Goal: Contribute content

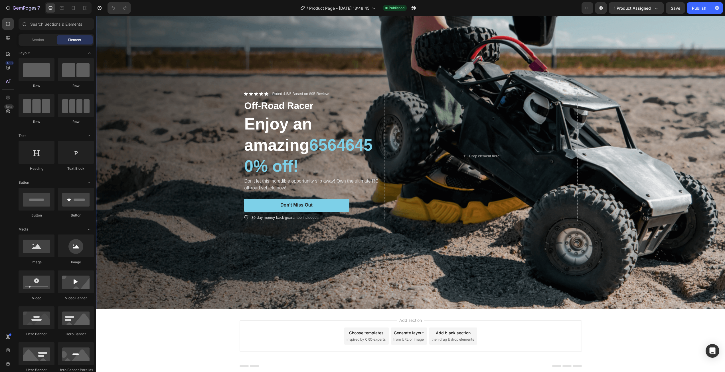
scroll to position [30, 0]
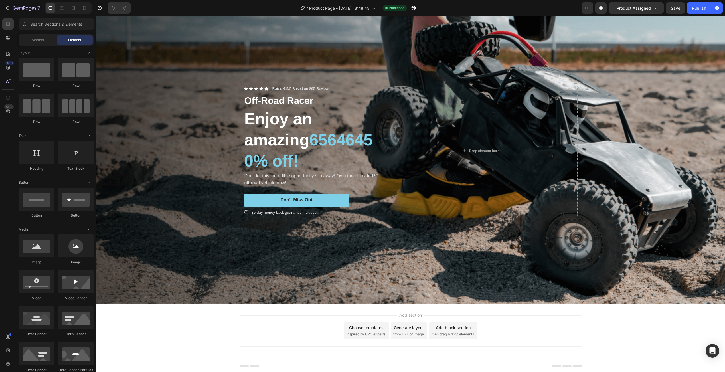
click at [140, 317] on div "Add section Choose templates inspired by CRO experts Generate layout from URL o…" at bounding box center [410, 339] width 629 height 70
click at [8, 53] on icon at bounding box center [8, 54] width 4 height 4
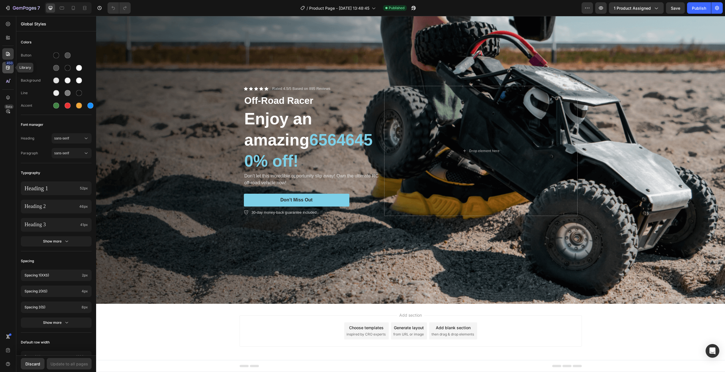
click at [7, 68] on icon at bounding box center [8, 68] width 6 height 6
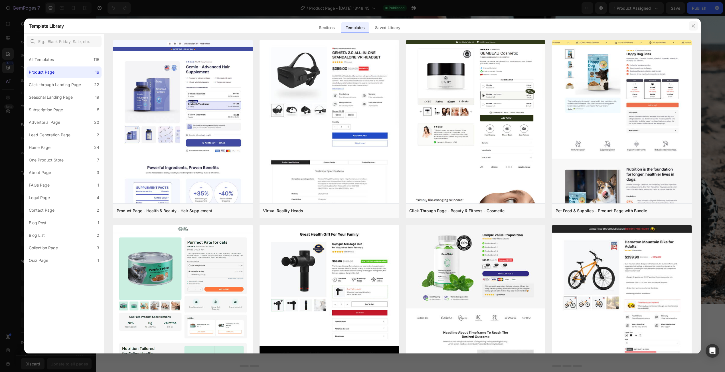
click at [694, 25] on icon "button" at bounding box center [693, 26] width 5 height 5
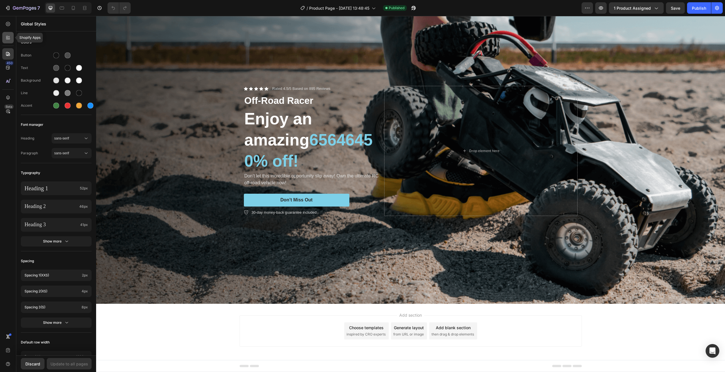
click at [9, 39] on icon at bounding box center [9, 39] width 2 height 2
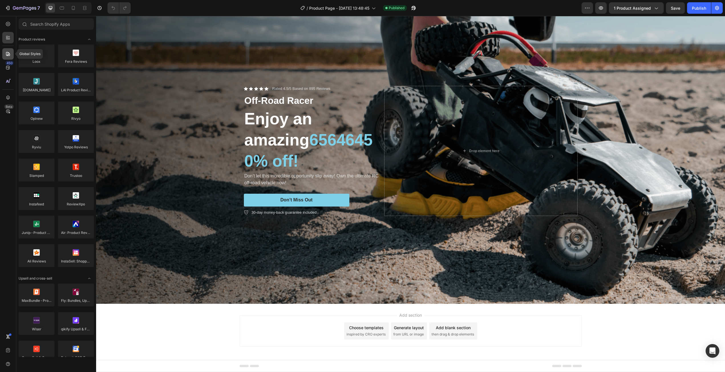
click at [11, 52] on icon at bounding box center [8, 54] width 6 height 6
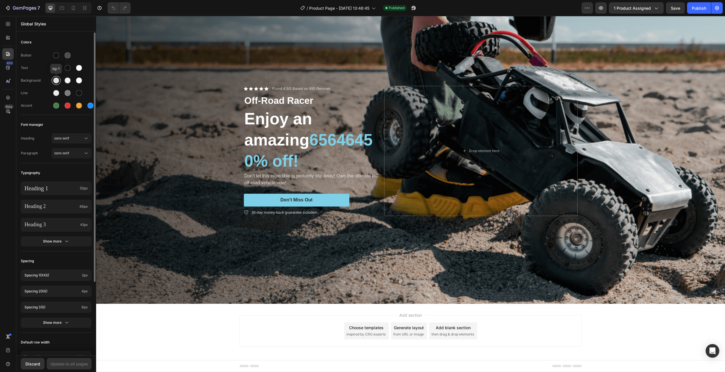
click at [56, 80] on div at bounding box center [56, 81] width 6 height 6
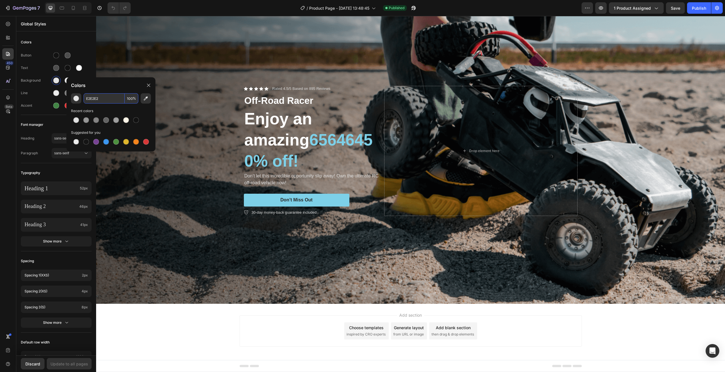
click at [103, 96] on input "E2E2E2" at bounding box center [104, 98] width 41 height 10
click at [124, 118] on div at bounding box center [126, 120] width 7 height 7
click at [75, 141] on div at bounding box center [76, 142] width 6 height 6
type input "000000"
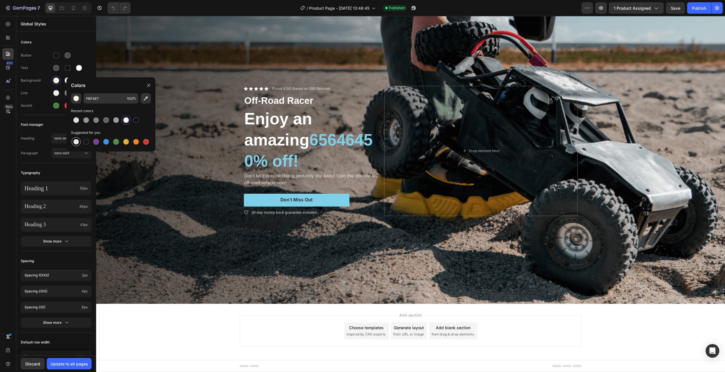
type input "0"
click at [82, 41] on div "Colors" at bounding box center [56, 42] width 71 height 10
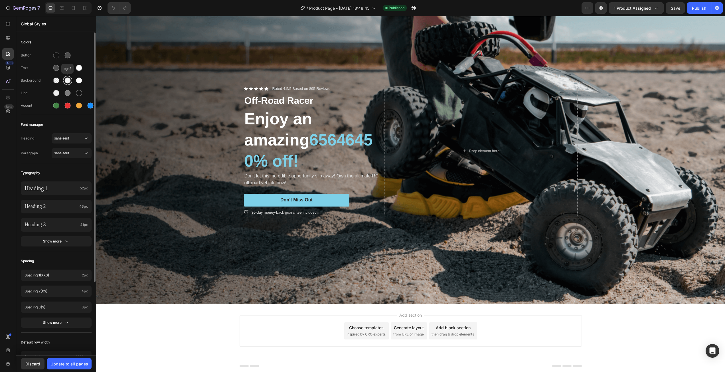
click at [68, 79] on div at bounding box center [68, 81] width 6 height 6
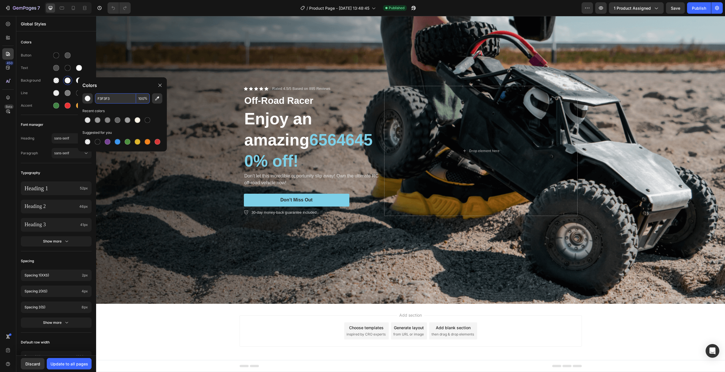
click at [111, 96] on input "F3F3F3" at bounding box center [115, 98] width 41 height 10
drag, startPoint x: 87, startPoint y: 142, endPoint x: 83, endPoint y: 112, distance: 30.8
click at [87, 142] on div at bounding box center [88, 142] width 6 height 6
type input "000000"
type input "0"
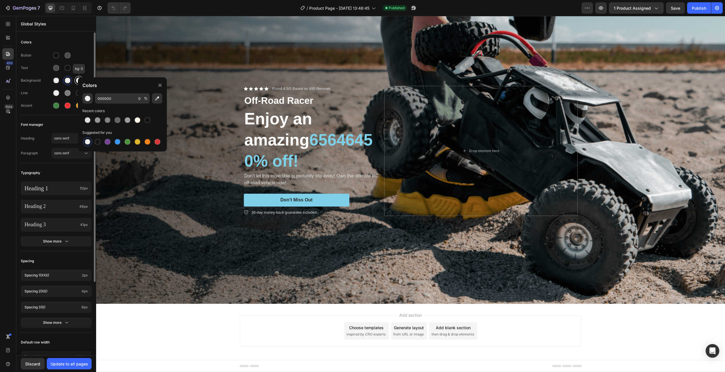
click at [76, 82] on div at bounding box center [79, 81] width 6 height 6
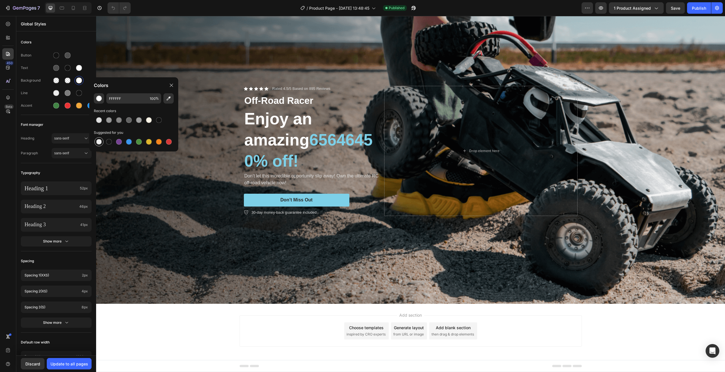
click at [98, 140] on div at bounding box center [99, 142] width 6 height 6
type input "000000"
type input "0"
click at [80, 40] on div "Colors" at bounding box center [56, 42] width 71 height 10
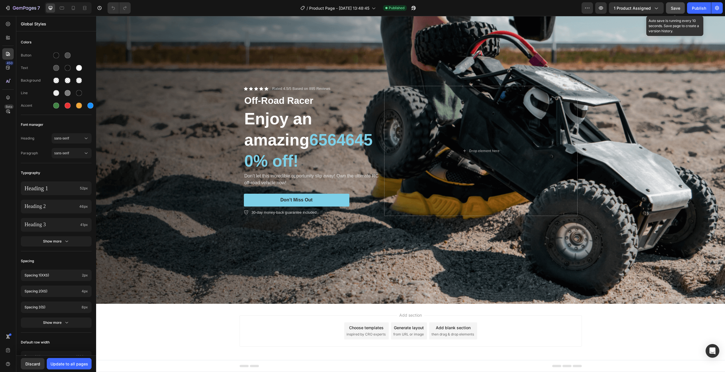
click at [669, 6] on button "Save" at bounding box center [675, 7] width 19 height 11
click at [677, 11] on button "Save" at bounding box center [675, 7] width 19 height 11
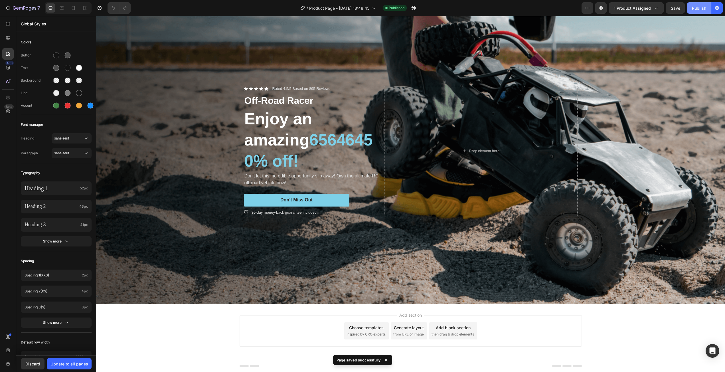
click at [693, 8] on div "Publish" at bounding box center [699, 8] width 14 height 6
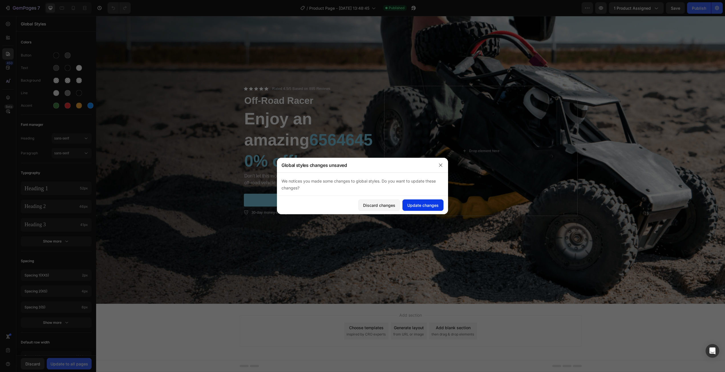
click at [415, 203] on div "Update changes" at bounding box center [422, 205] width 31 height 6
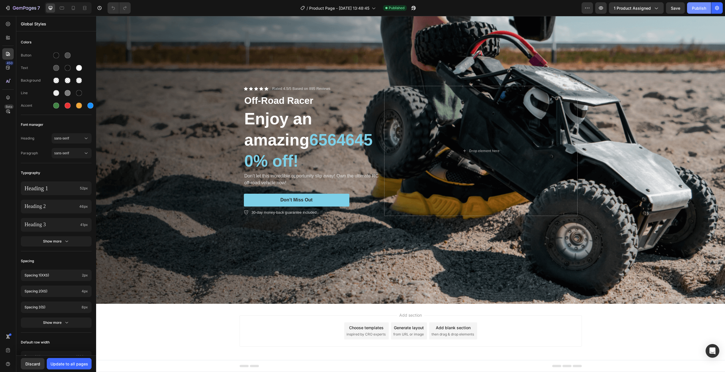
click at [699, 9] on div "Publish" at bounding box center [699, 8] width 14 height 6
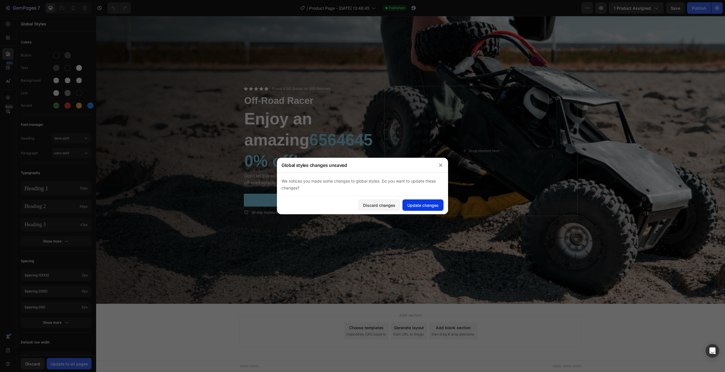
click at [432, 205] on div "Update changes" at bounding box center [422, 205] width 31 height 6
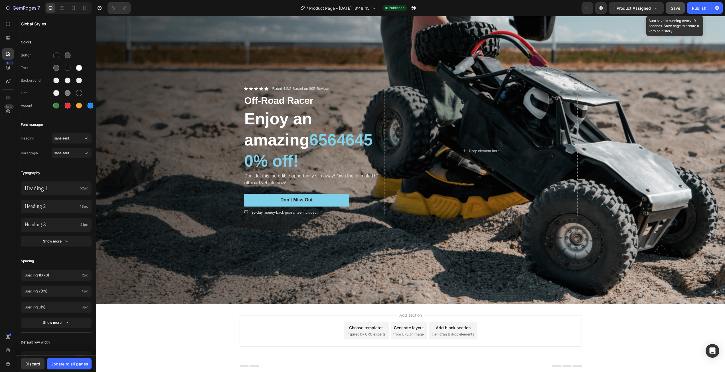
click at [680, 13] on button "Save" at bounding box center [675, 7] width 19 height 11
click at [695, 5] on div "Publish" at bounding box center [699, 8] width 14 height 6
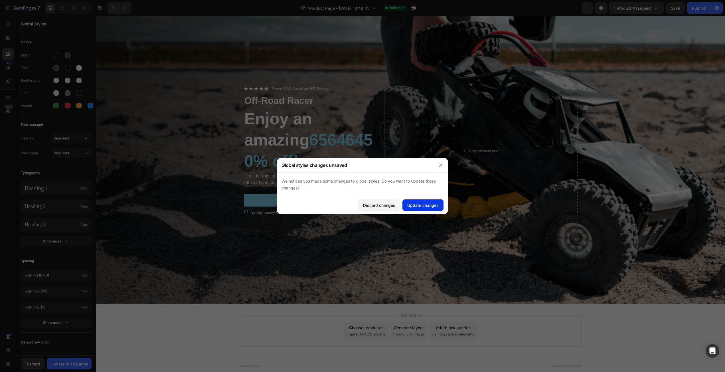
click at [421, 206] on div "Update changes" at bounding box center [422, 205] width 31 height 6
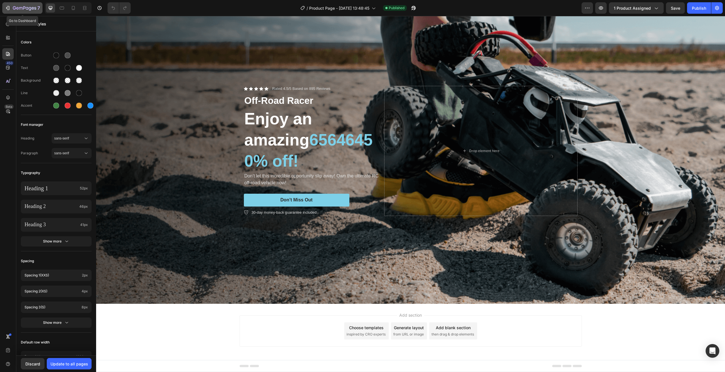
click at [33, 8] on icon "button" at bounding box center [24, 8] width 23 height 5
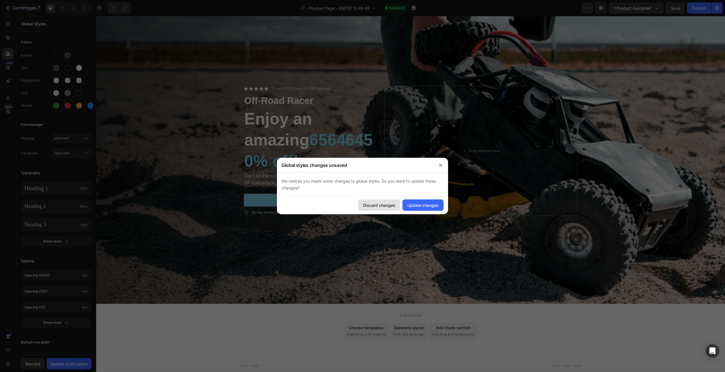
click at [376, 204] on div "Discard changes" at bounding box center [379, 205] width 32 height 6
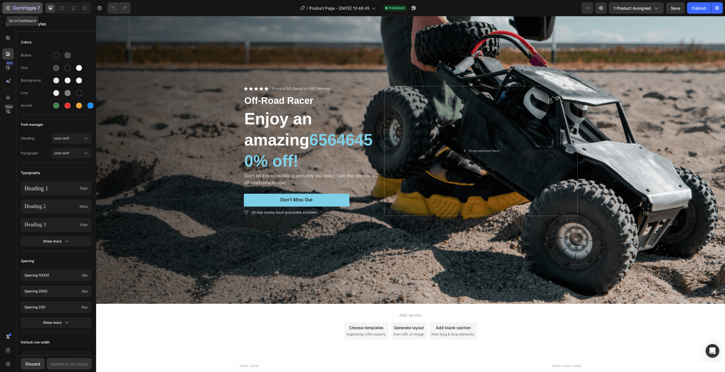
click at [23, 6] on div "7" at bounding box center [26, 8] width 27 height 7
